Goal: Transaction & Acquisition: Book appointment/travel/reservation

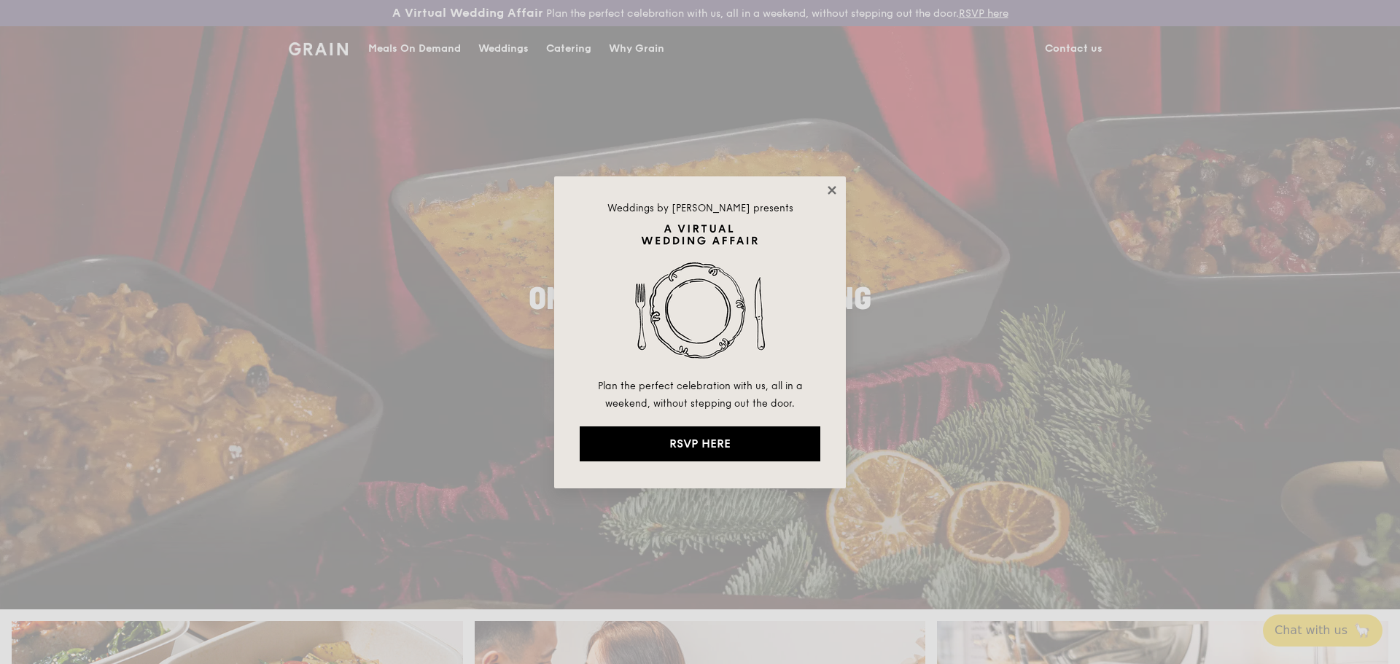
click at [831, 184] on icon at bounding box center [831, 190] width 13 height 13
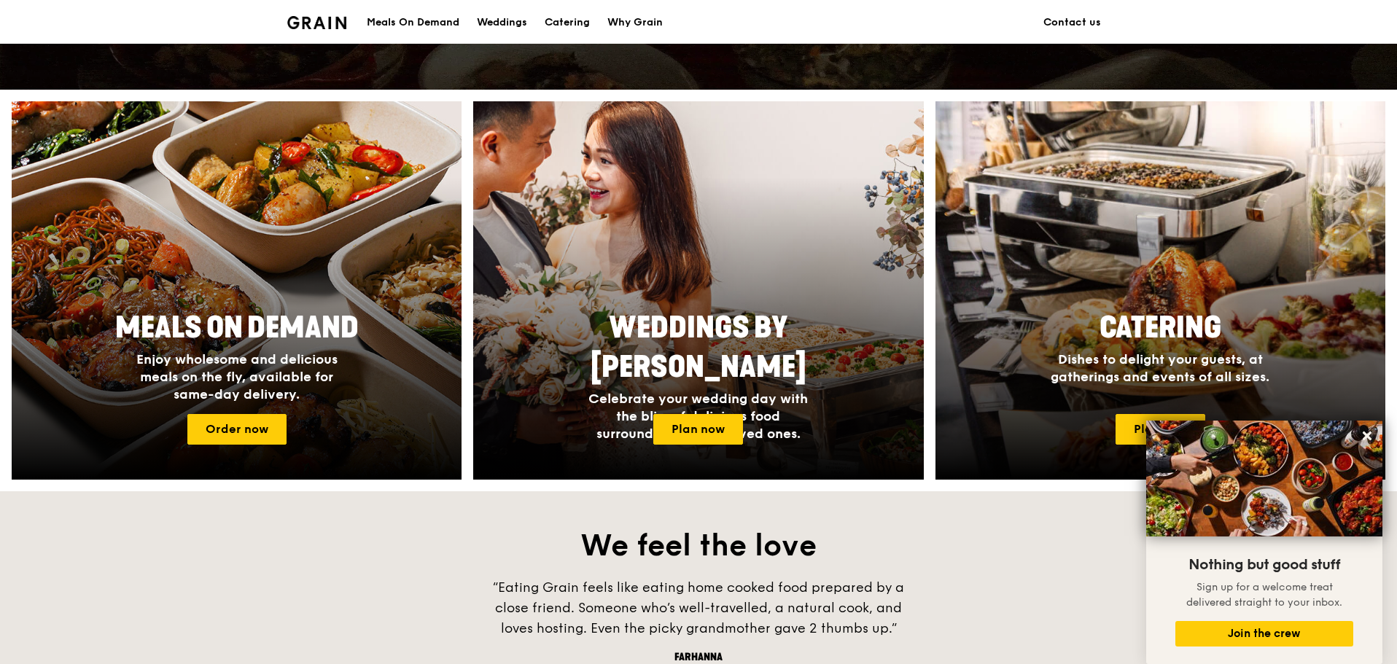
scroll to position [368, 0]
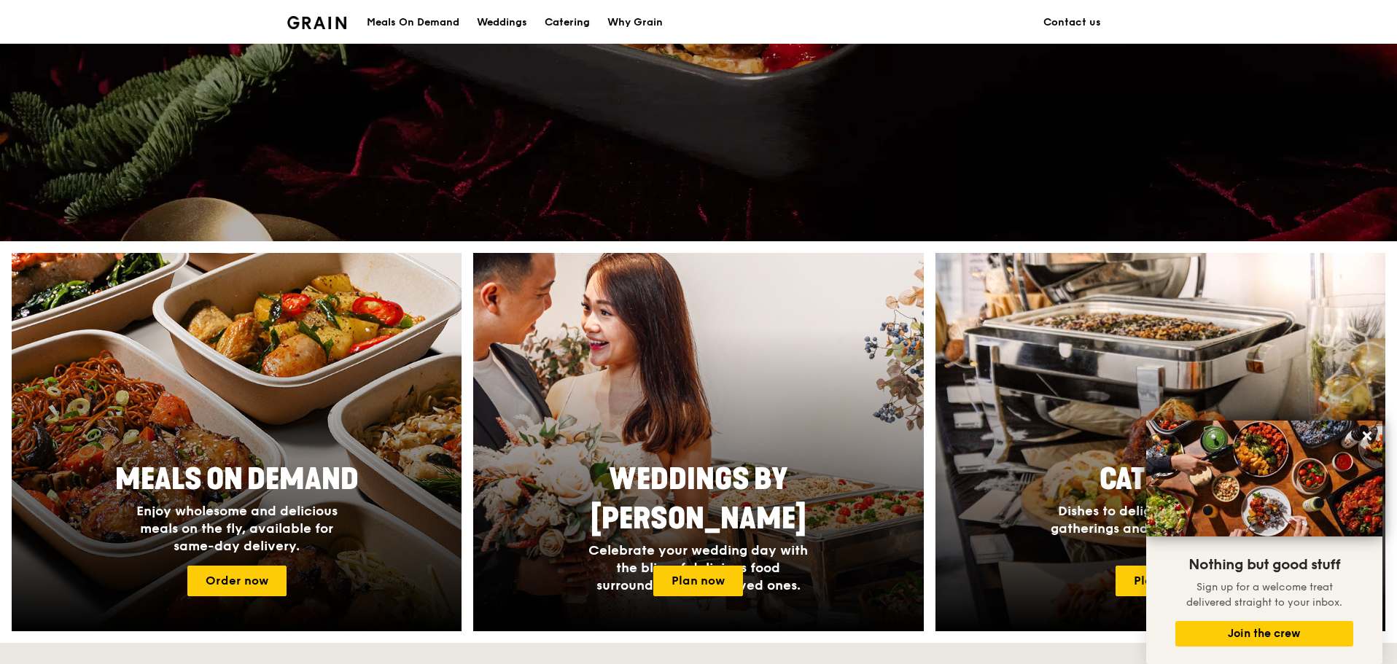
click at [564, 20] on div "Catering" at bounding box center [567, 23] width 45 height 44
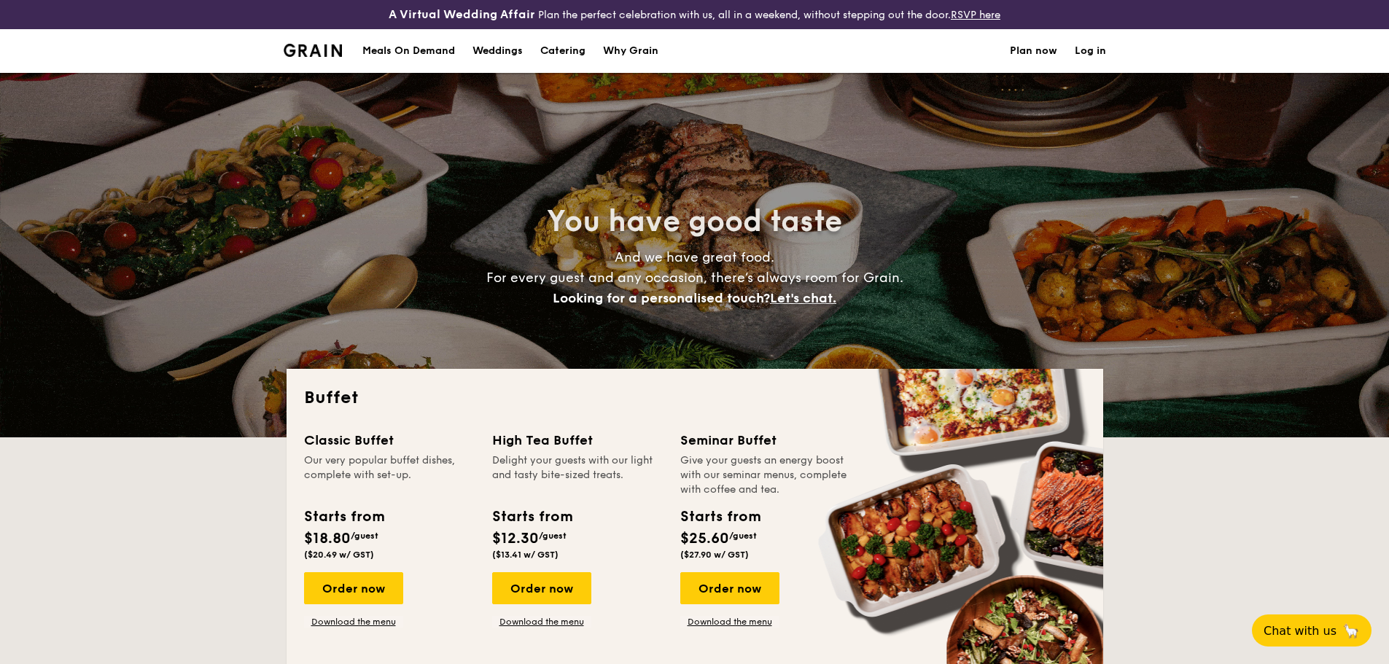
select select
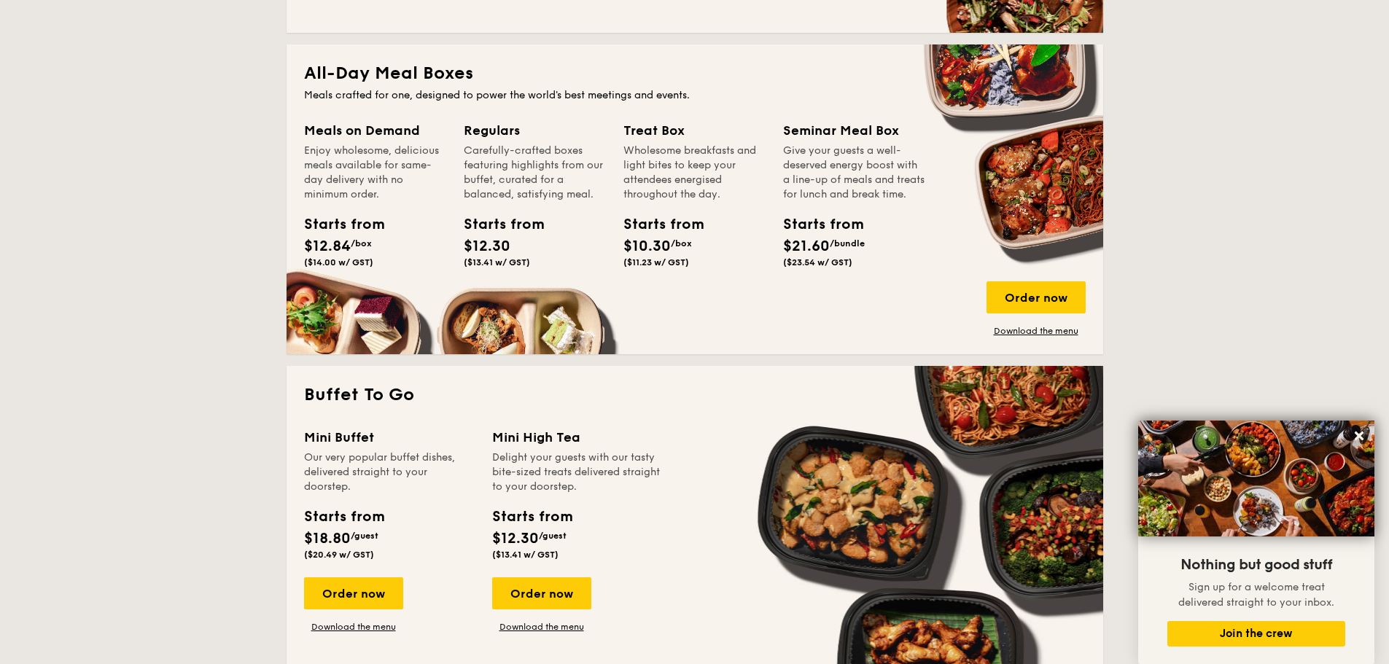
scroll to position [583, 0]
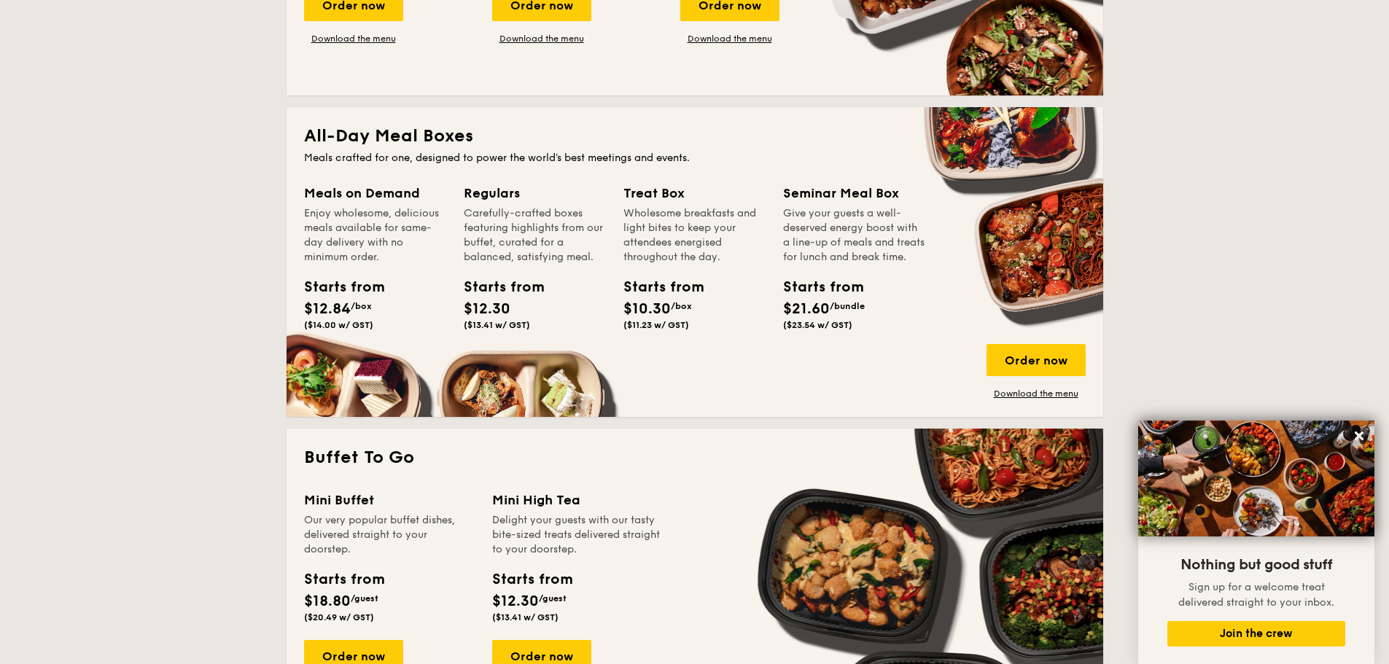
drag, startPoint x: 1020, startPoint y: 361, endPoint x: 982, endPoint y: 406, distance: 59.0
click at [982, 406] on div "All-Day Meal Boxes Meals crafted for one, designed to power the world's best me…" at bounding box center [695, 262] width 817 height 310
click at [1032, 361] on div "Order now" at bounding box center [1036, 360] width 99 height 32
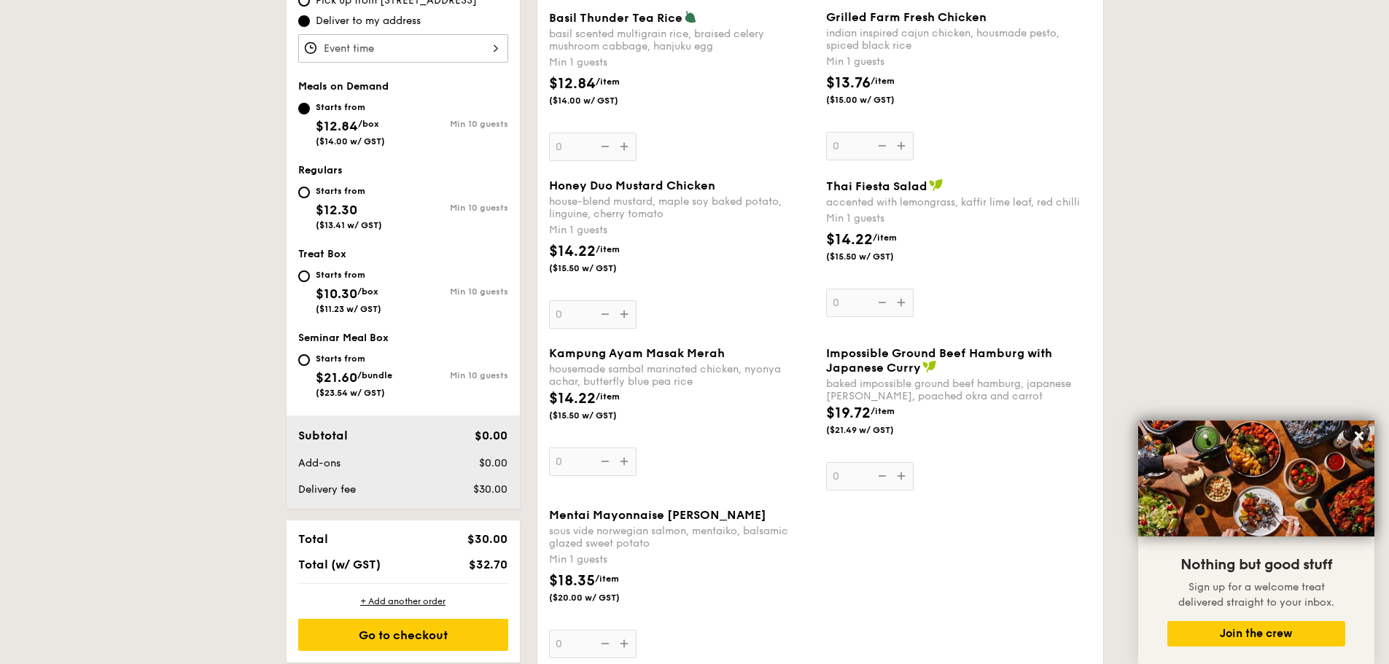
scroll to position [437, 0]
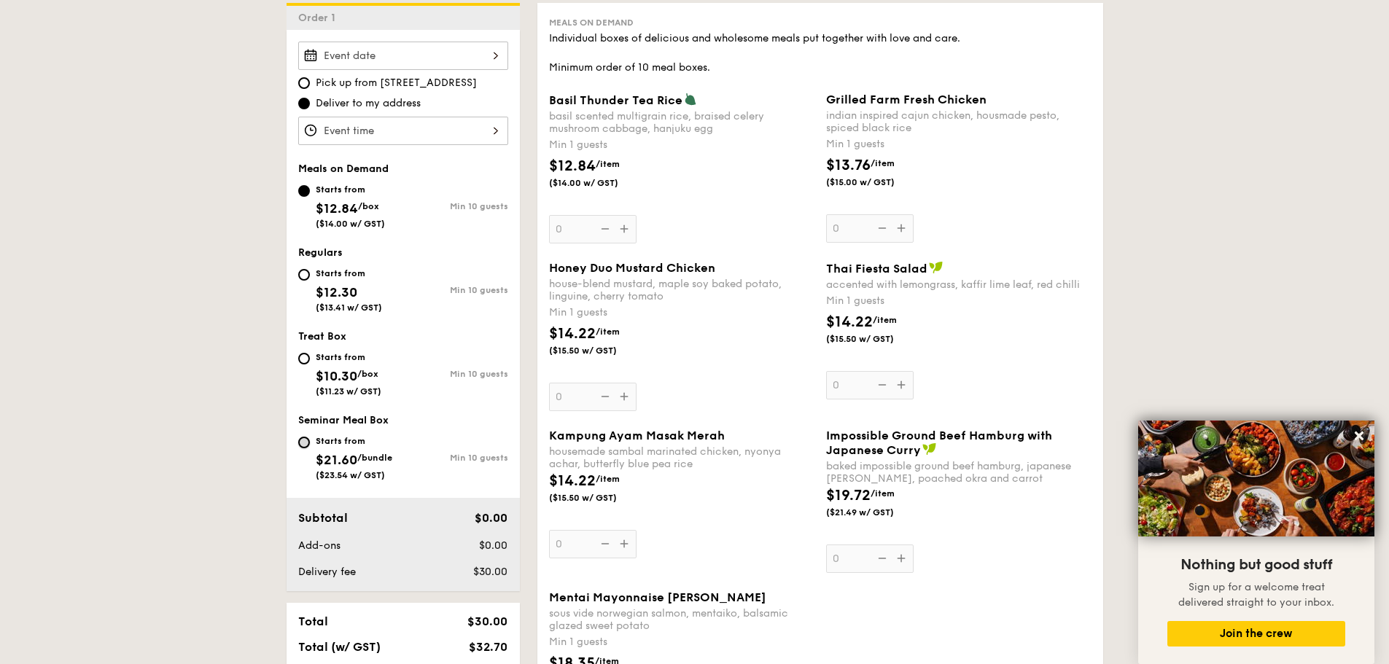
click at [310, 437] on input "Starts from $21.60 /bundle ($23.54 w/ GST) Min 10 guests" at bounding box center [304, 443] width 12 height 12
radio input "true"
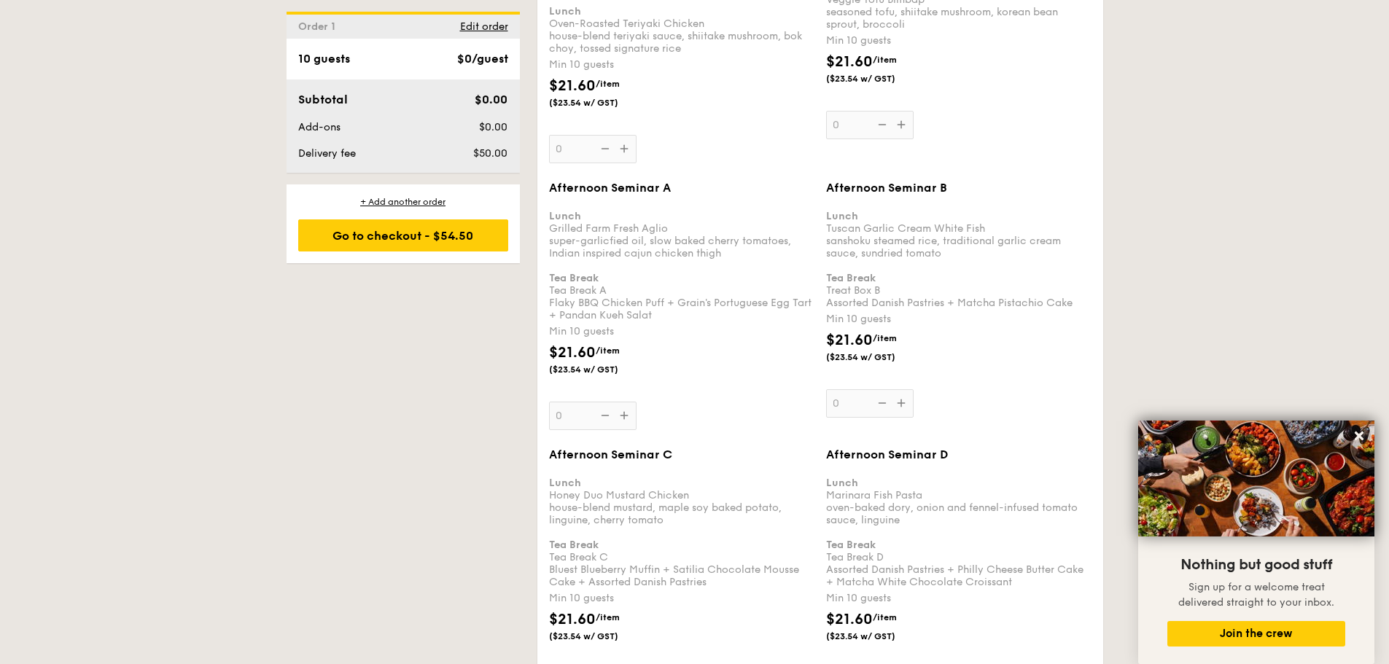
scroll to position [2260, 0]
